Goal: Navigation & Orientation: Find specific page/section

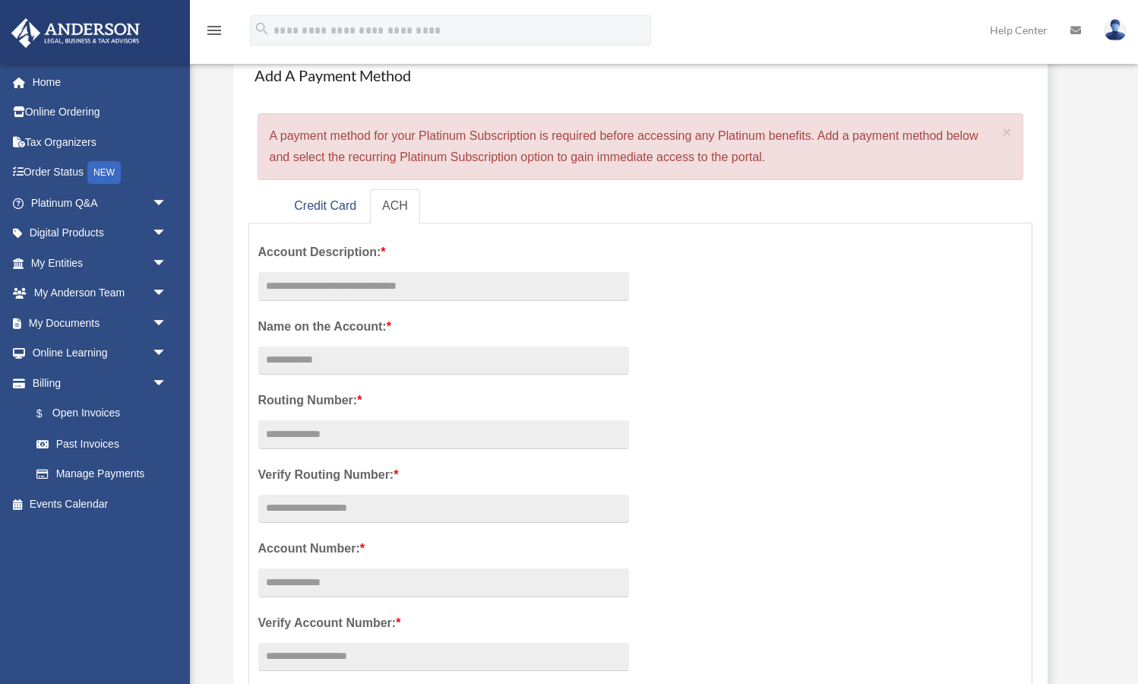
scroll to position [106, 0]
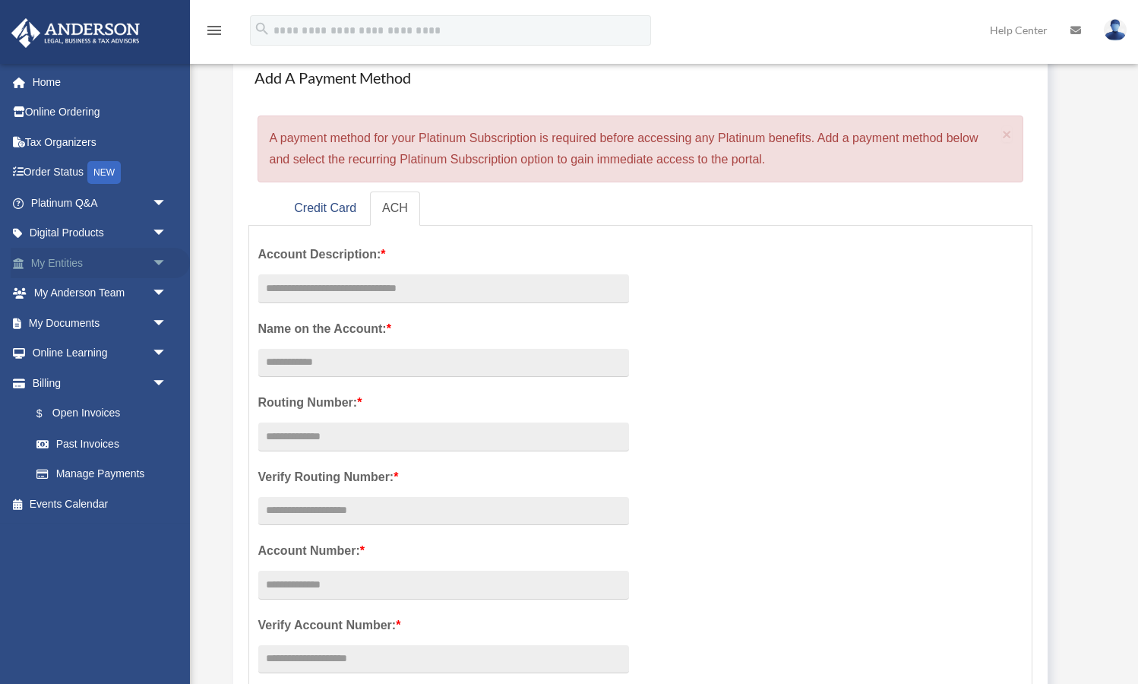
click at [68, 261] on link "My Entities arrow_drop_down" at bounding box center [100, 263] width 179 height 30
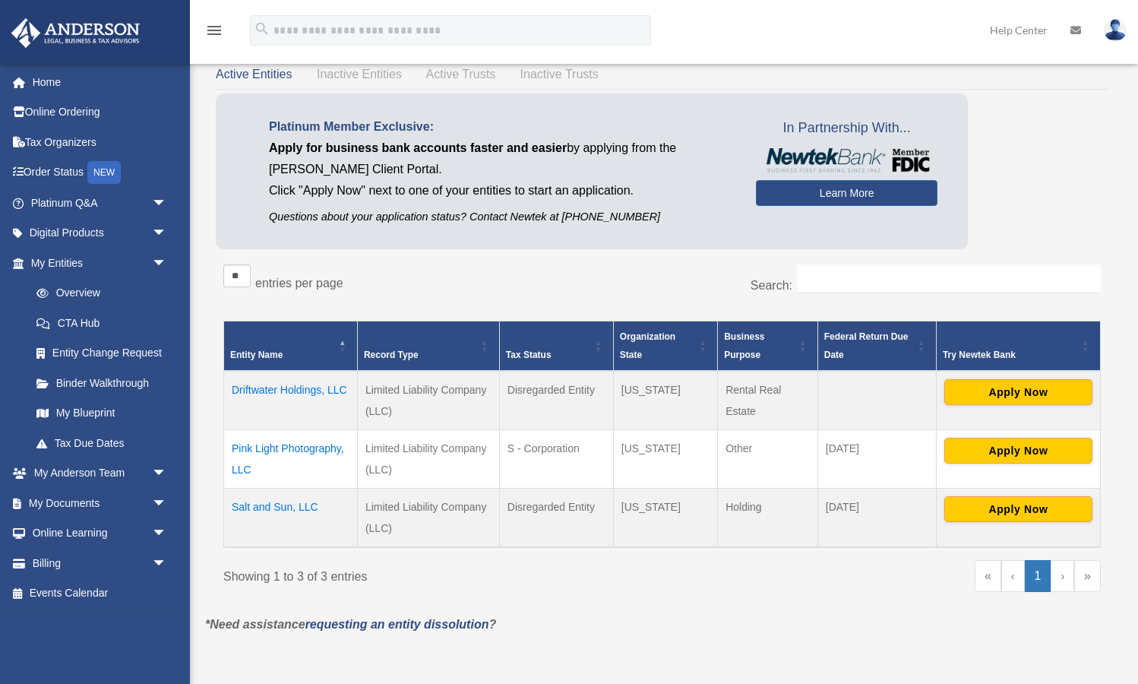
scroll to position [91, 0]
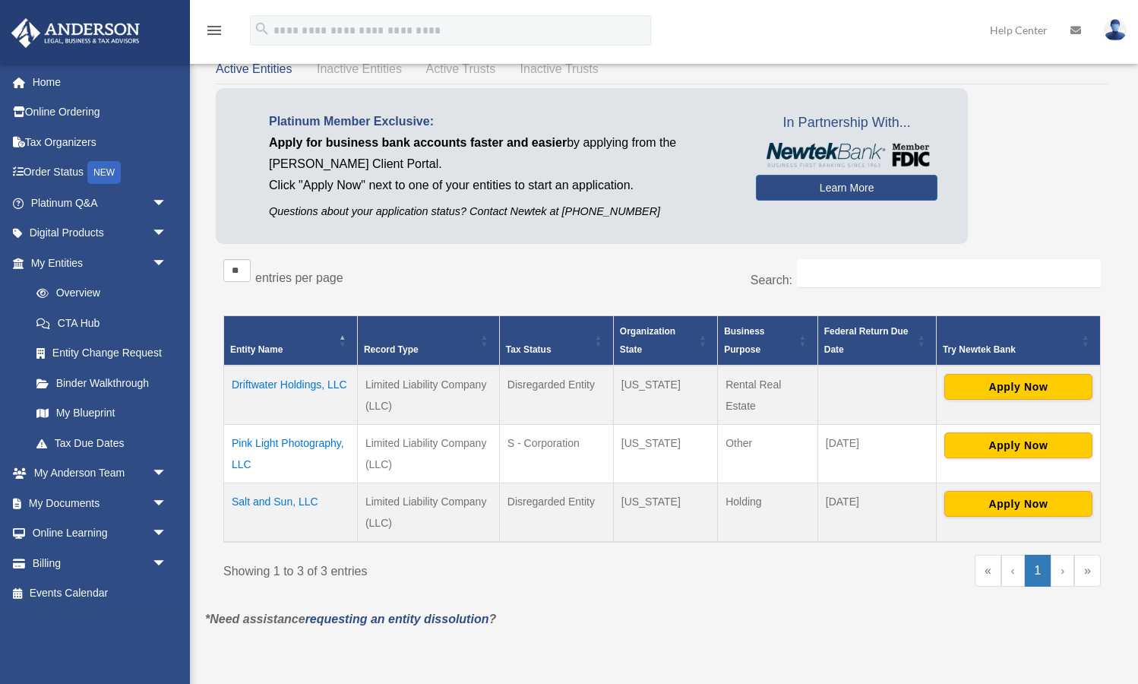
click at [296, 438] on td "Pink Light Photography, LLC" at bounding box center [291, 453] width 134 height 59
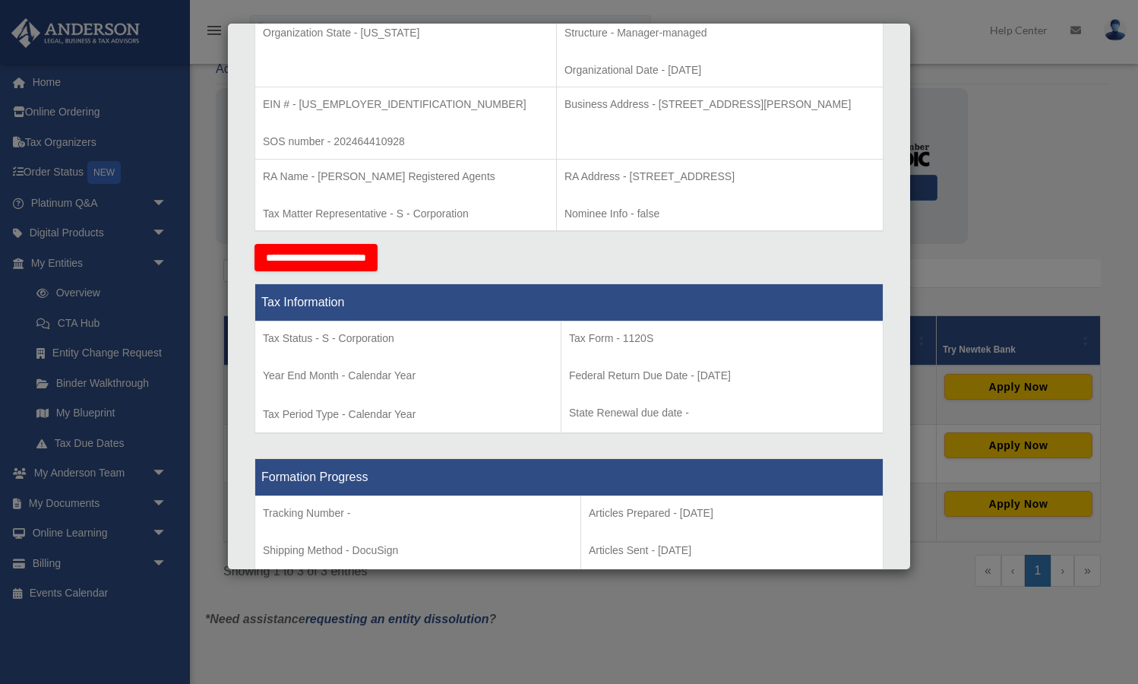
scroll to position [244, 0]
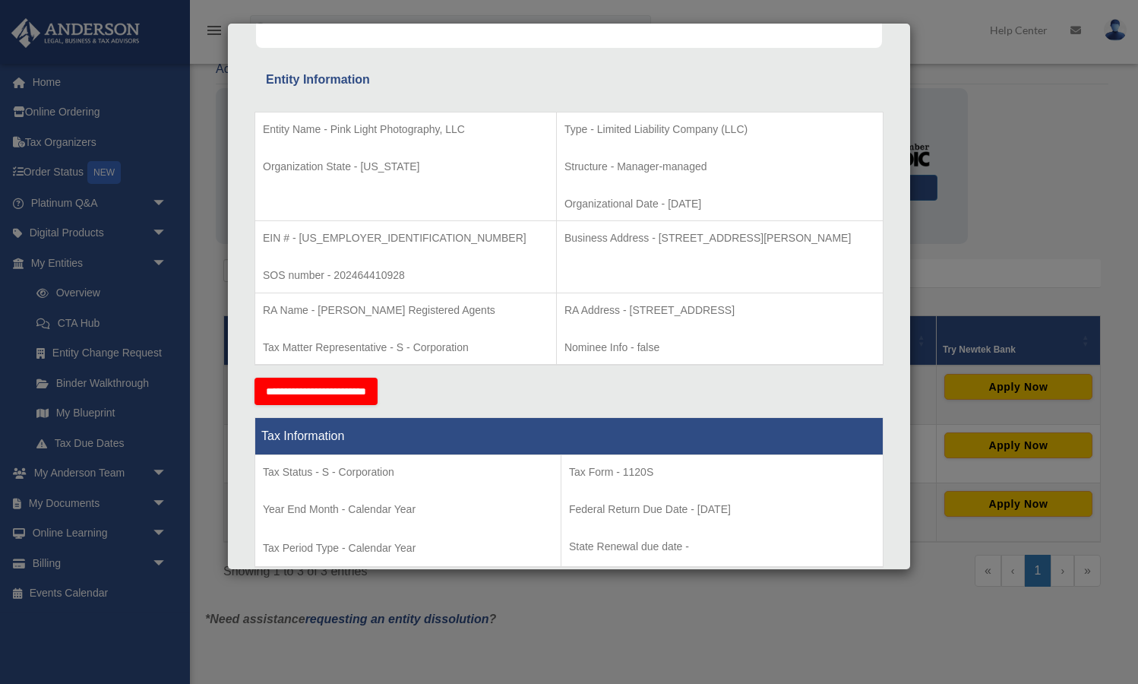
click at [197, 362] on div "Details × Articles Sent Organizational Date" at bounding box center [569, 342] width 1138 height 684
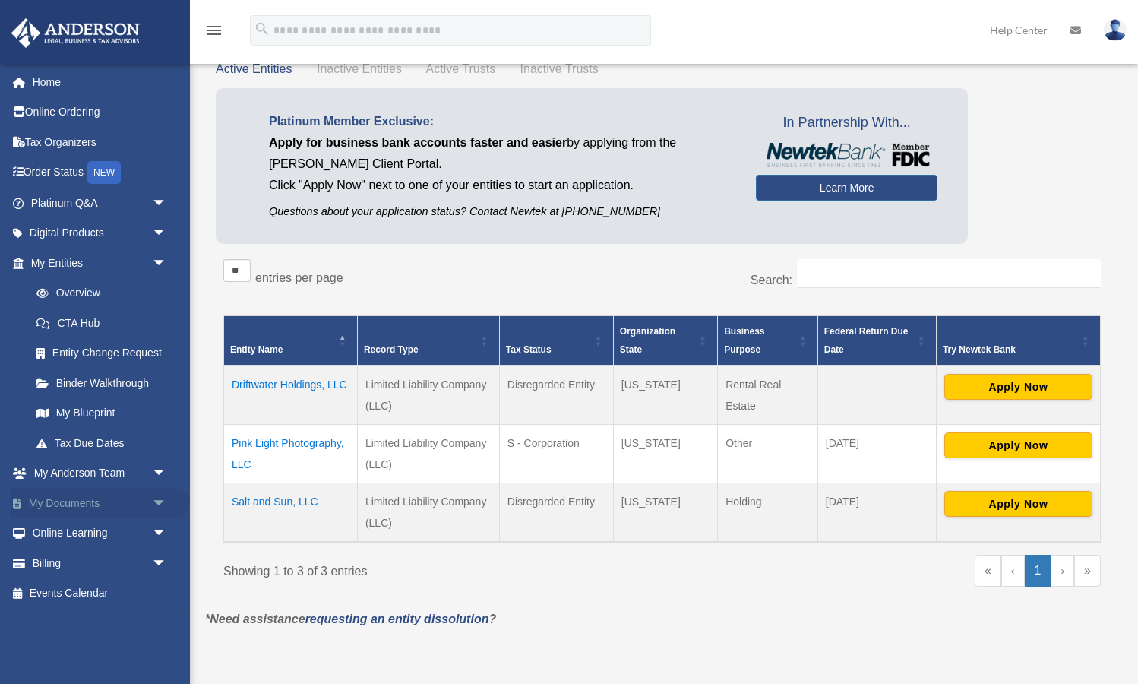
click at [80, 505] on link "My Documents arrow_drop_down" at bounding box center [100, 503] width 179 height 30
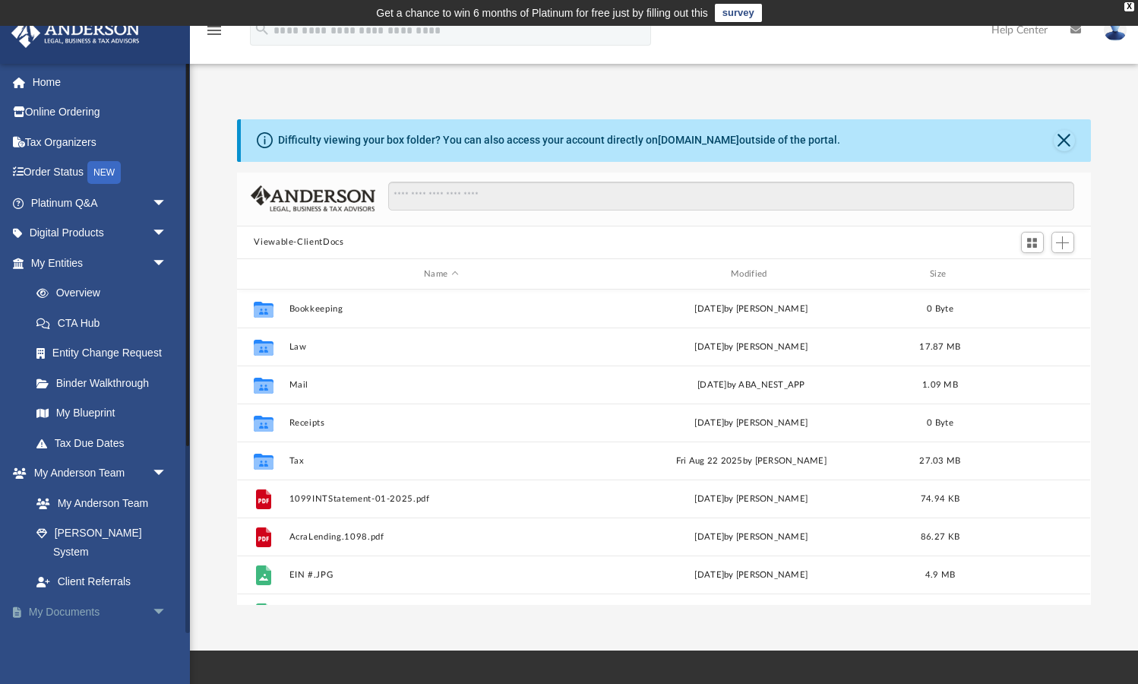
click at [81, 597] on link "My Documents arrow_drop_down" at bounding box center [100, 612] width 179 height 30
